Goal: Task Accomplishment & Management: Use online tool/utility

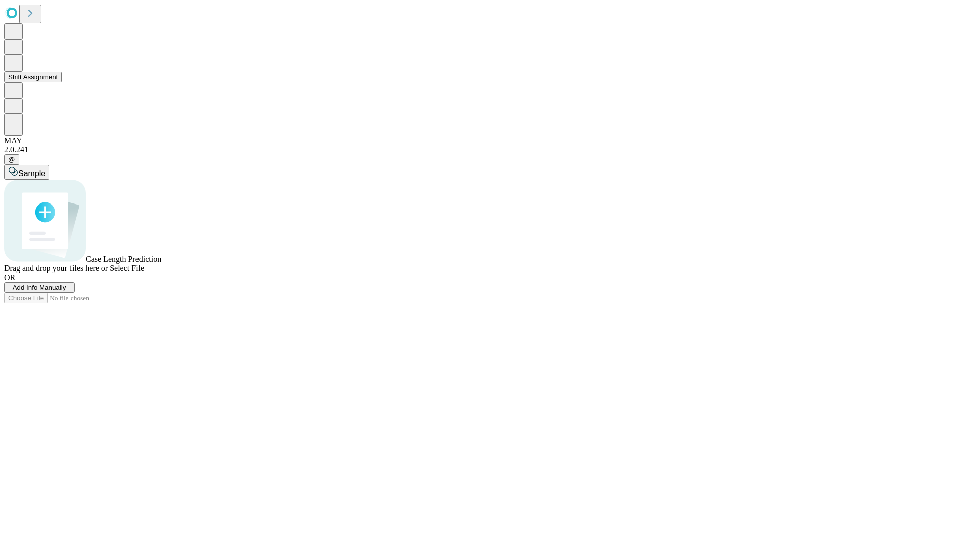
click at [62, 82] on button "Shift Assignment" at bounding box center [33, 77] width 58 height 11
